Goal: Navigation & Orientation: Understand site structure

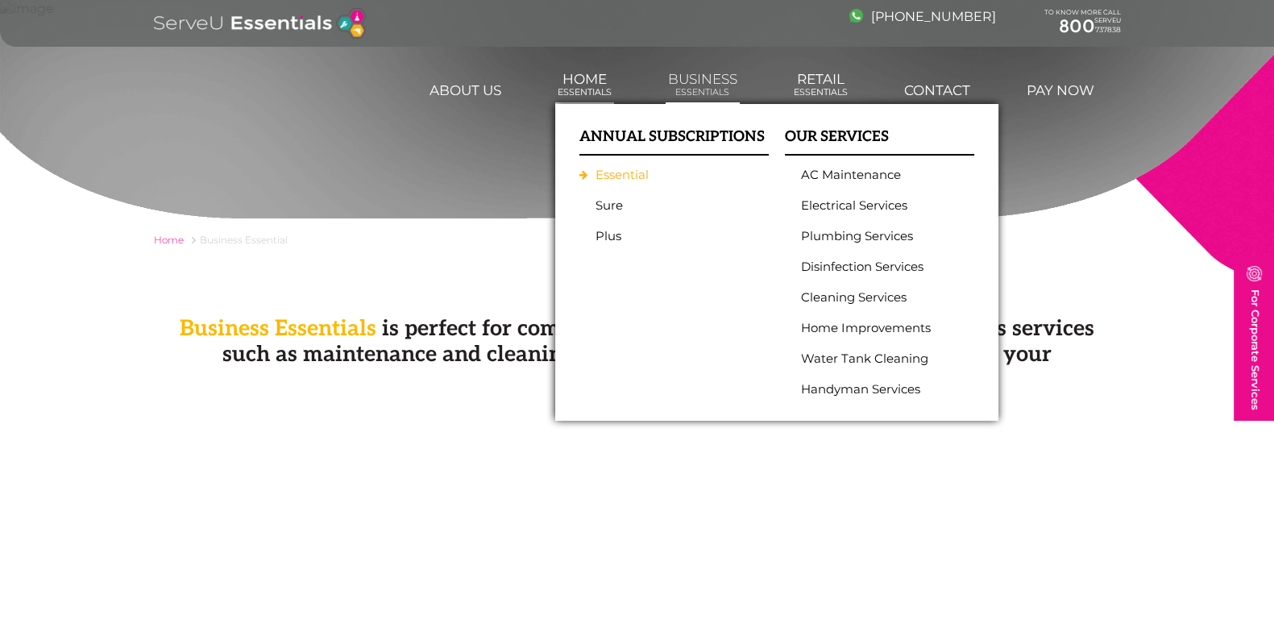
click at [610, 168] on link "Essential" at bounding box center [669, 175] width 149 height 15
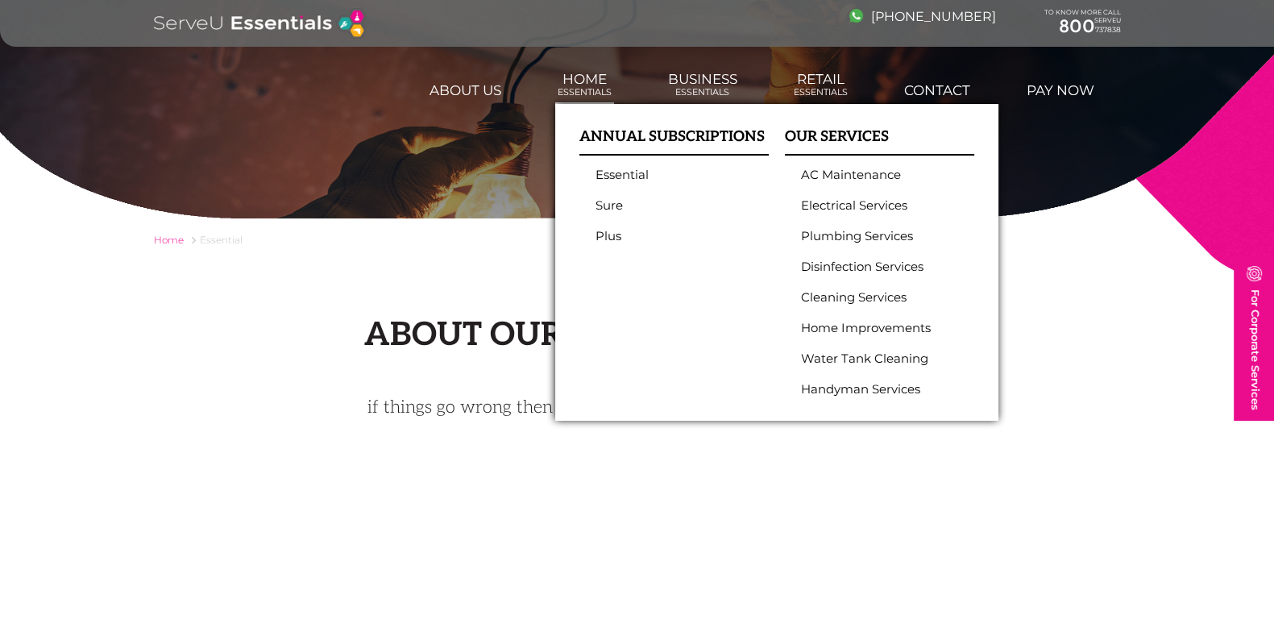
click at [656, 136] on h3 "ANNUAL SUBSCRIPTIONS" at bounding box center [673, 141] width 189 height 27
click at [600, 203] on link "Sure" at bounding box center [669, 205] width 149 height 15
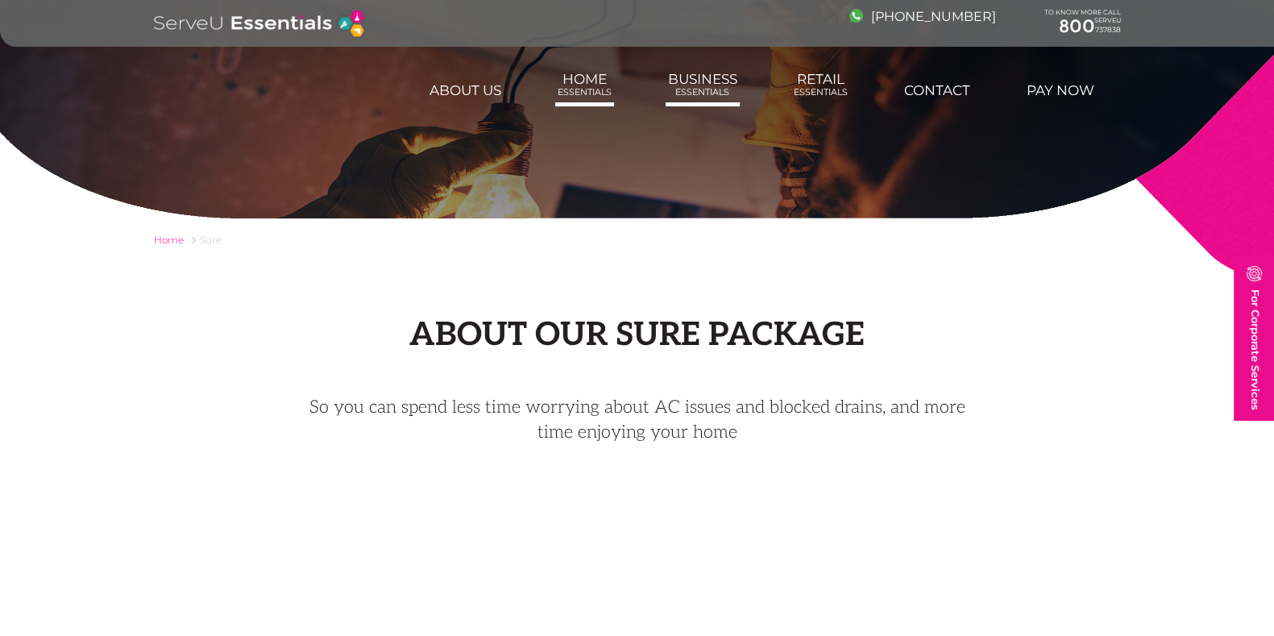
click at [707, 78] on link "Business Essentials" at bounding box center [702, 85] width 74 height 44
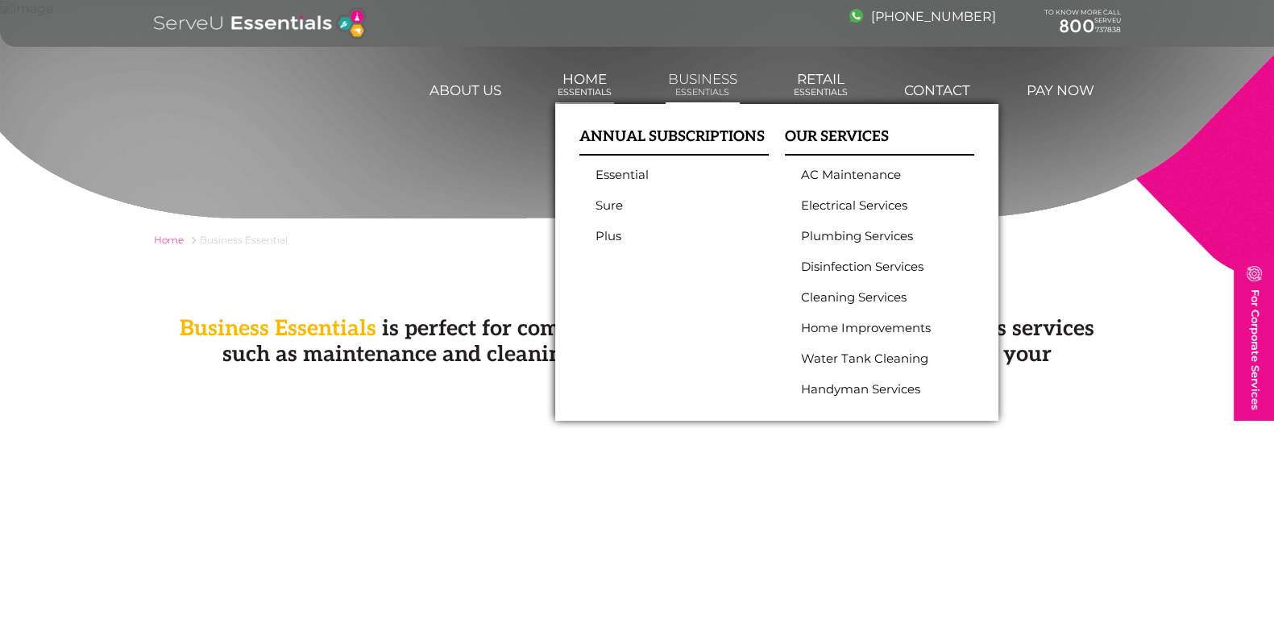
click at [592, 81] on link "Home Essentials" at bounding box center [584, 85] width 59 height 44
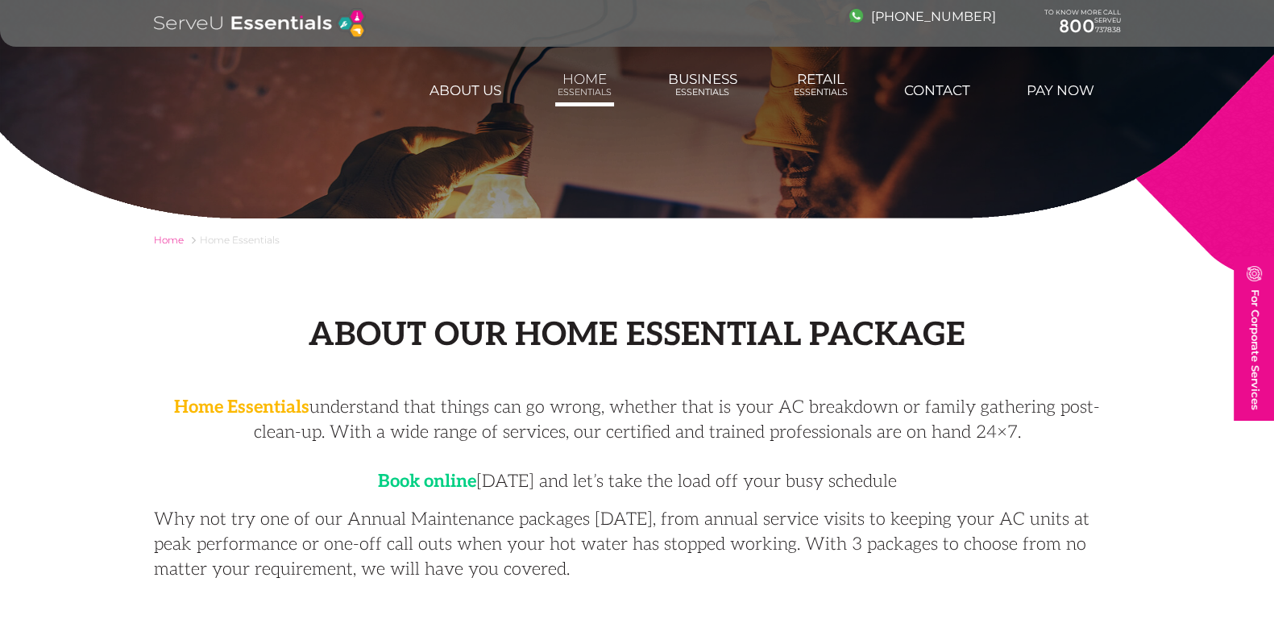
click at [351, 300] on div "Home Home Essentials" at bounding box center [637, 275] width 1274 height 82
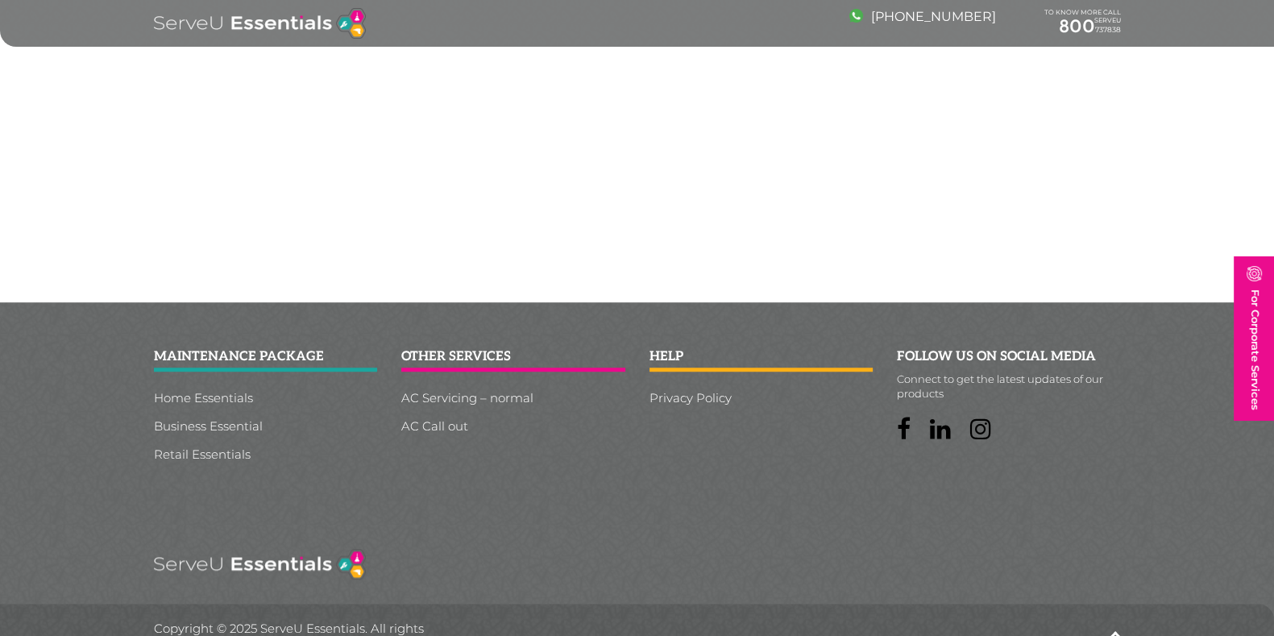
scroll to position [1508, 0]
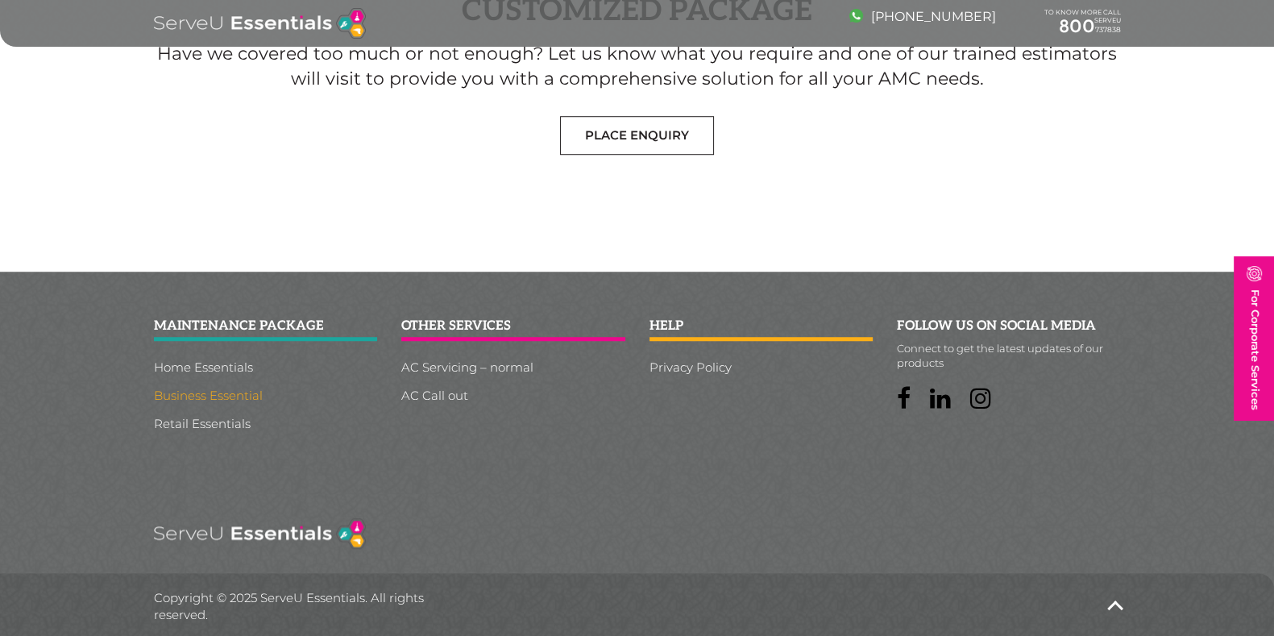
click at [226, 392] on link "Business Essential" at bounding box center [266, 395] width 224 height 12
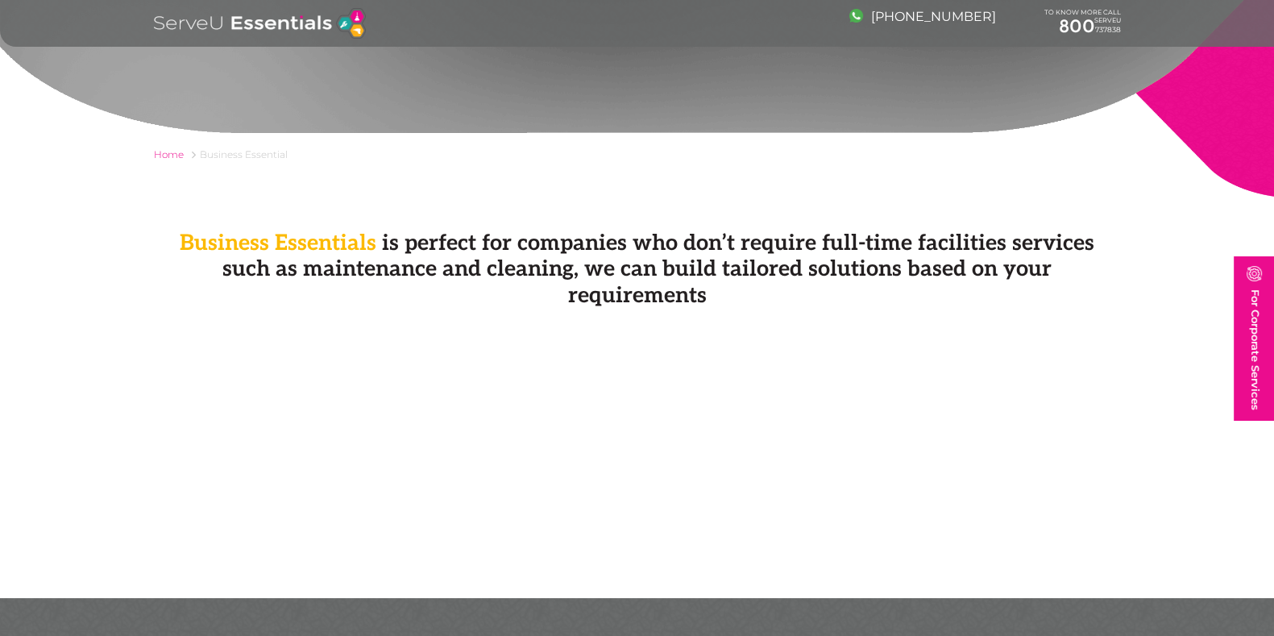
scroll to position [387, 0]
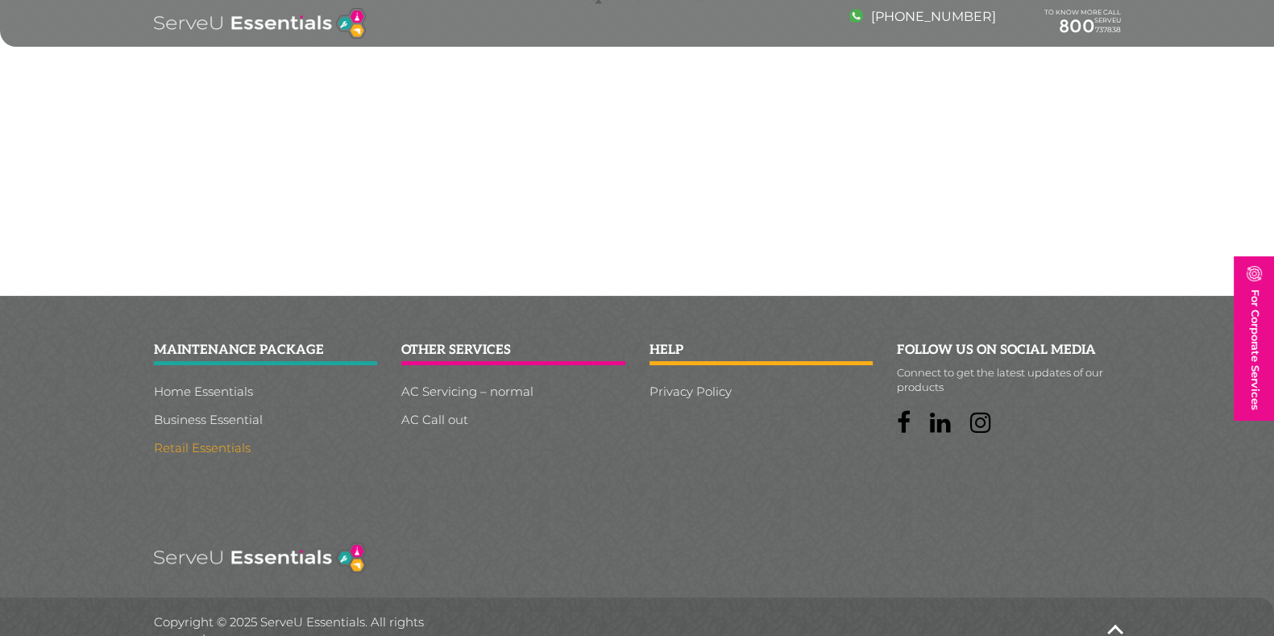
click at [222, 441] on link "Retail Essentials" at bounding box center [266, 447] width 224 height 12
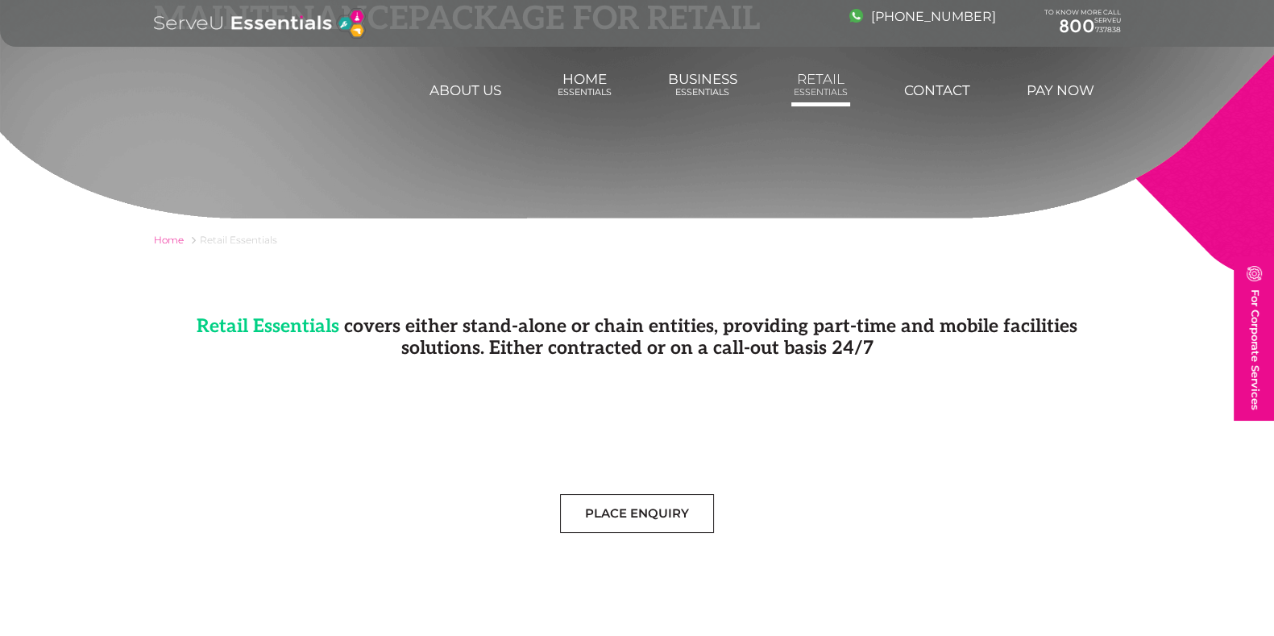
click at [305, 30] on img at bounding box center [260, 23] width 212 height 31
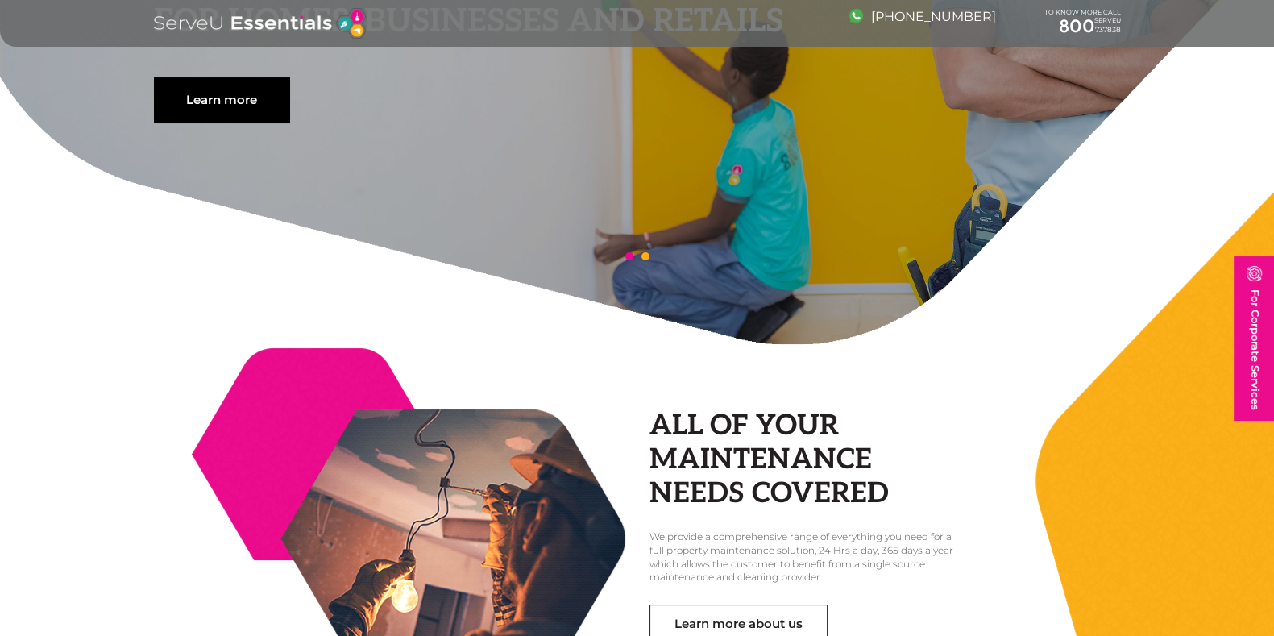
scroll to position [402, 0]
